Goal: Task Accomplishment & Management: Complete application form

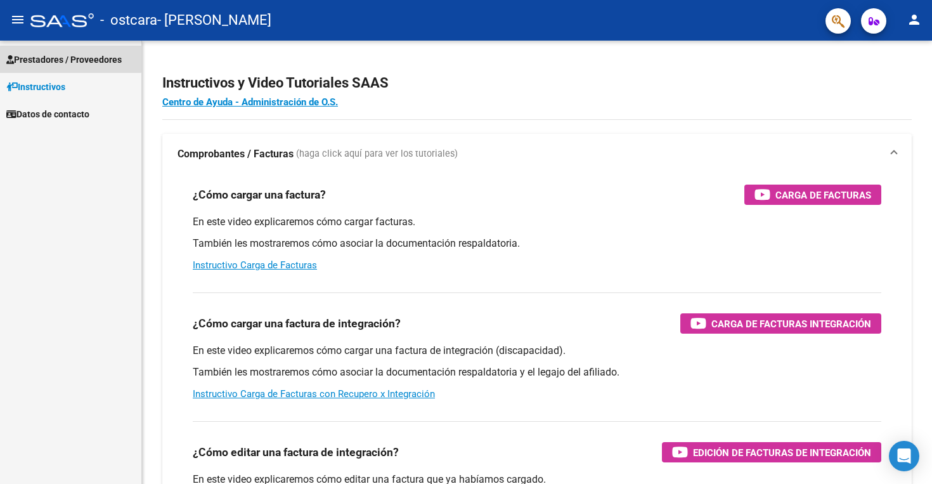
click at [50, 57] on span "Prestadores / Proveedores" at bounding box center [63, 60] width 115 height 14
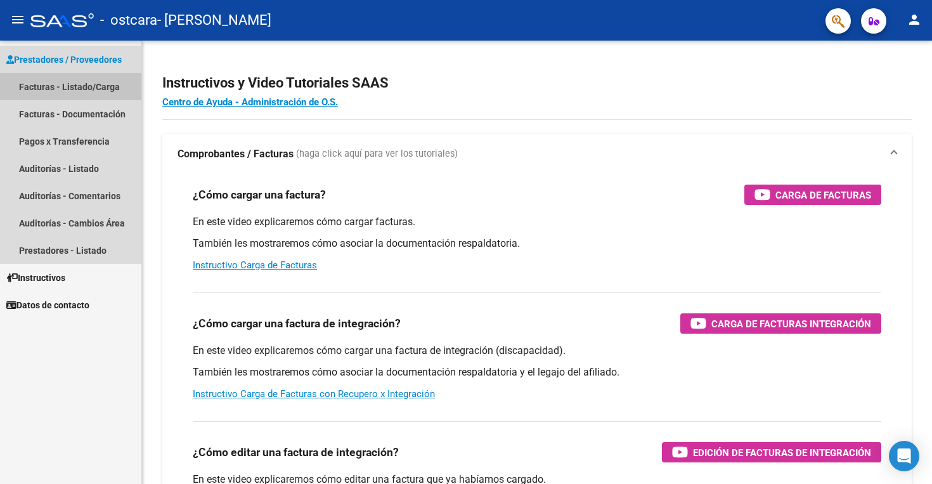
click at [82, 87] on link "Facturas - Listado/Carga" at bounding box center [70, 86] width 141 height 27
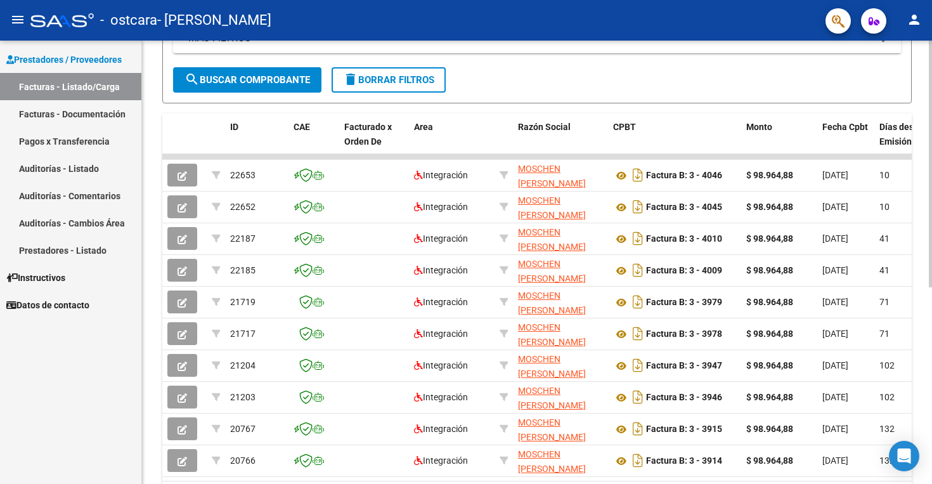
scroll to position [312, 0]
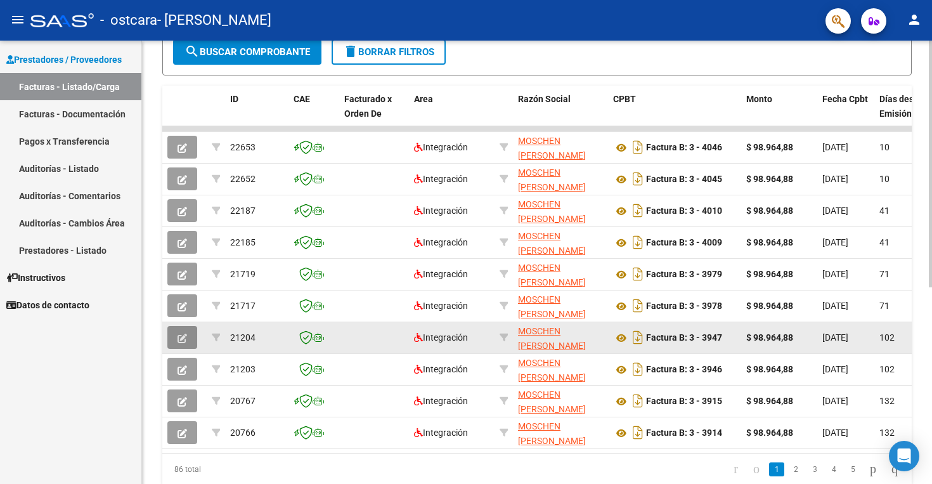
click at [178, 338] on icon "button" at bounding box center [182, 338] width 10 height 10
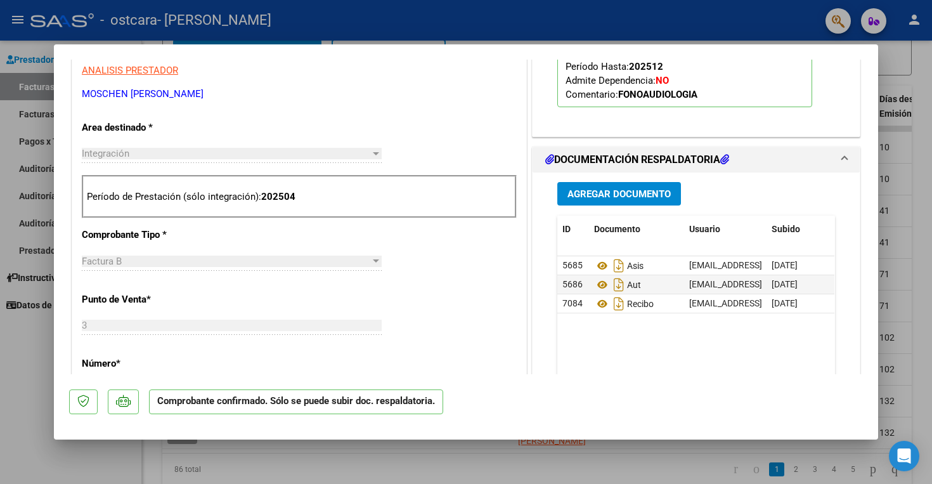
scroll to position [429, 0]
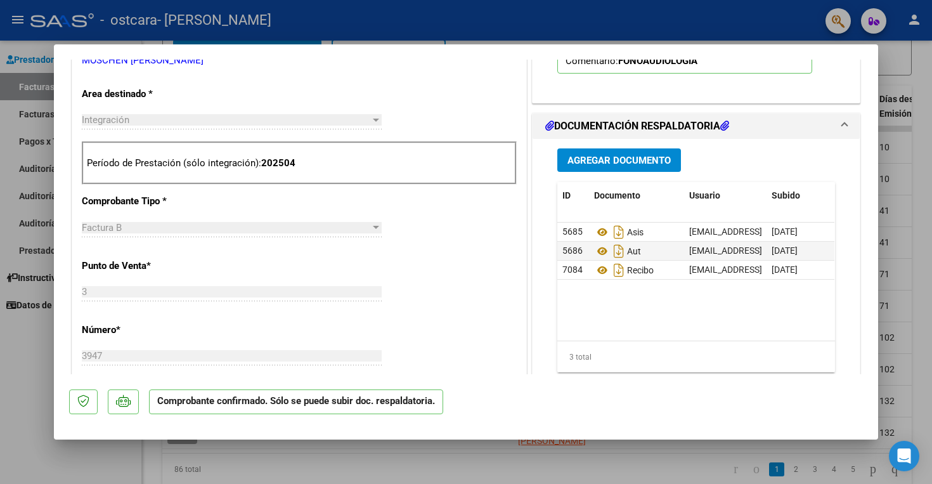
click at [617, 162] on span "Agregar Documento" at bounding box center [618, 160] width 103 height 11
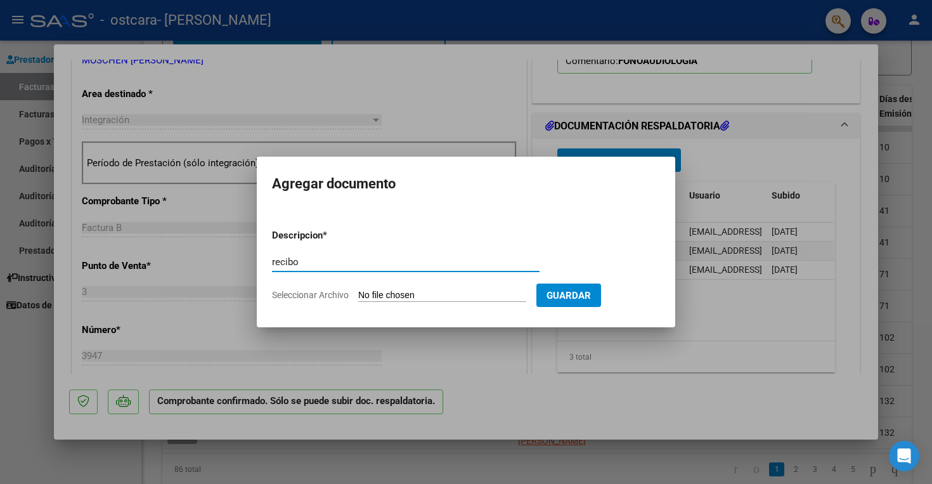
type input "recibo"
click at [447, 293] on input "Seleccionar Archivo" at bounding box center [442, 296] width 168 height 12
type input "C:\fakepath\rbo ost ago.pdf"
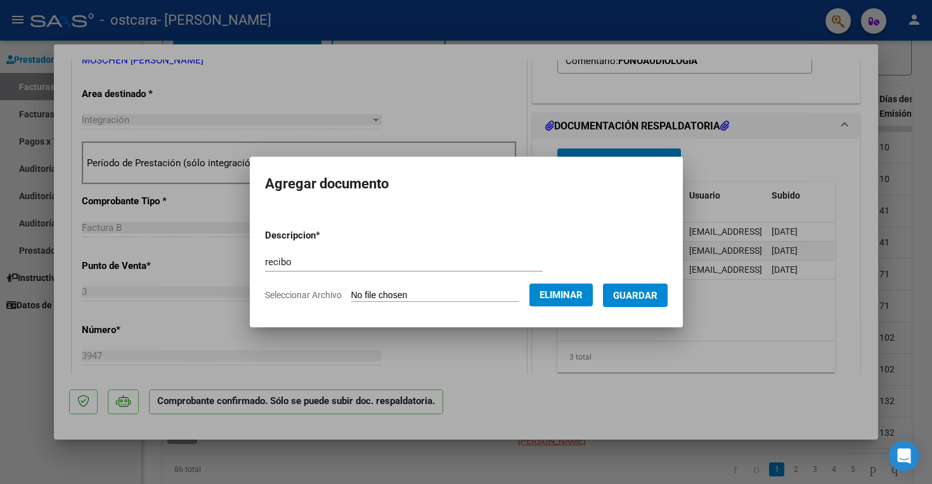
click at [648, 297] on span "Guardar" at bounding box center [635, 295] width 44 height 11
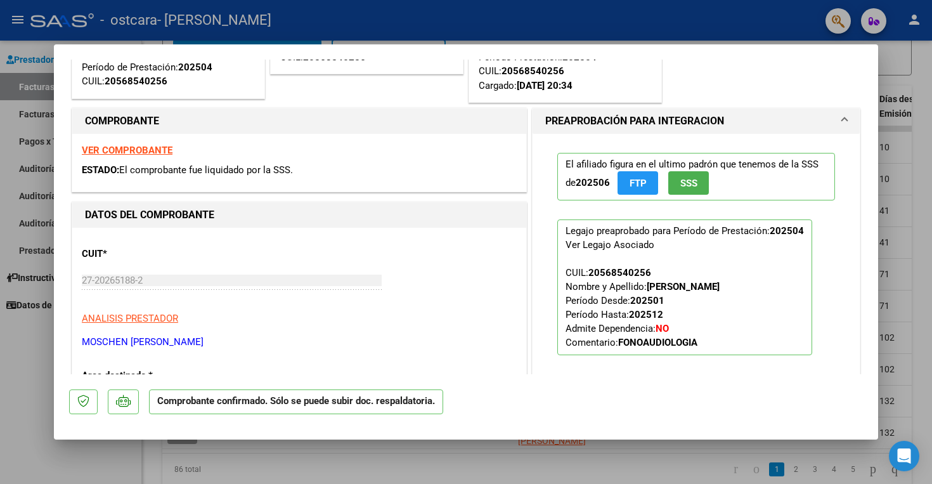
scroll to position [0, 0]
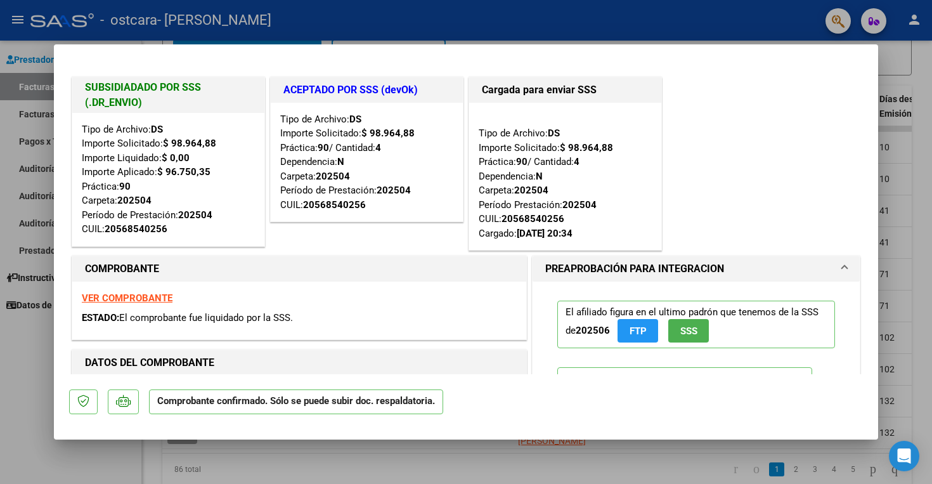
click at [9, 352] on div at bounding box center [466, 242] width 932 height 484
type input "$ 0,00"
